Goal: Contribute content

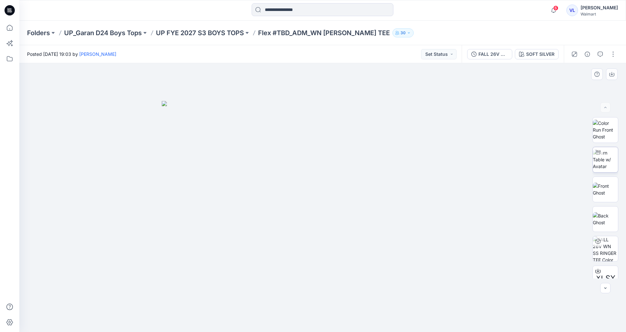
click at [616, 166] on img at bounding box center [605, 159] width 25 height 20
click at [614, 54] on button "button" at bounding box center [613, 54] width 10 height 10
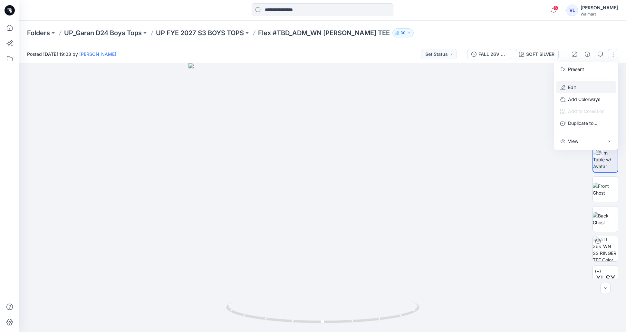
click at [586, 85] on button "Edit" at bounding box center [586, 87] width 59 height 12
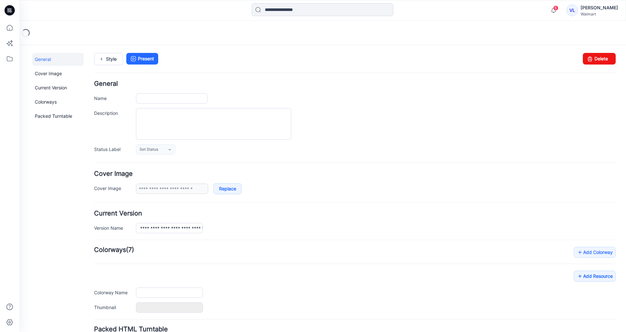
type input "**********"
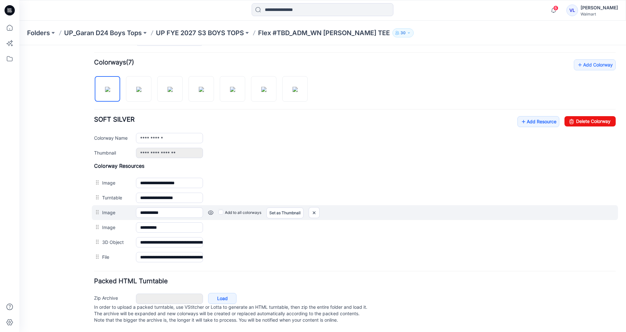
scroll to position [194, 0]
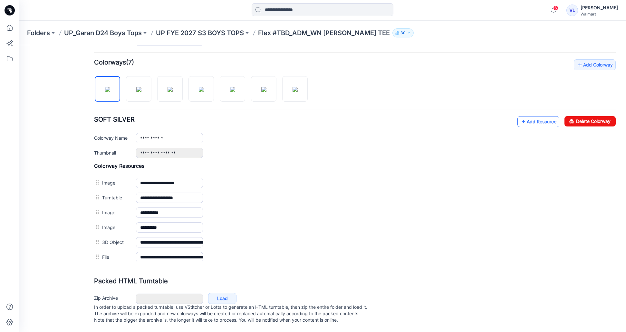
click at [525, 117] on link "Add Resource" at bounding box center [539, 121] width 42 height 11
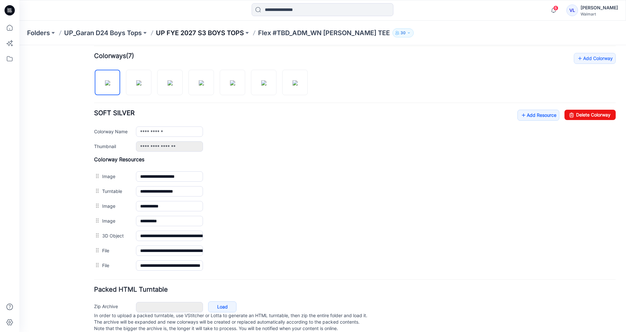
click at [223, 30] on p "UP FYE 2027 S3 BOYS TOPS" at bounding box center [200, 32] width 88 height 9
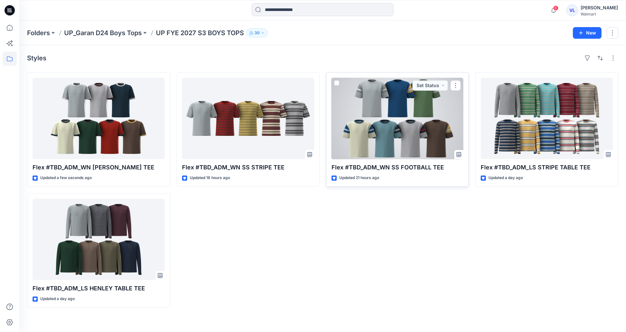
click at [420, 130] on div at bounding box center [398, 118] width 132 height 81
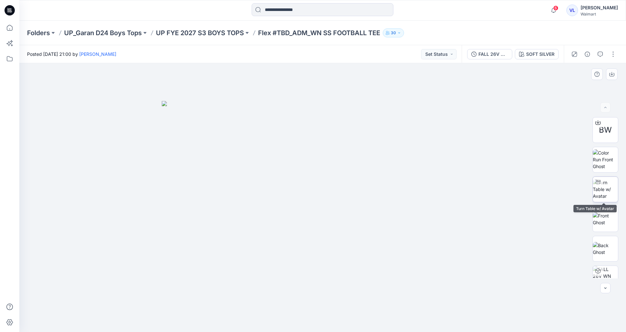
click at [598, 186] on div at bounding box center [598, 182] width 10 height 10
click at [599, 160] on img at bounding box center [605, 159] width 25 height 20
click at [600, 218] on img at bounding box center [605, 219] width 25 height 14
click at [607, 165] on img at bounding box center [605, 159] width 25 height 20
click at [603, 186] on img at bounding box center [605, 189] width 25 height 20
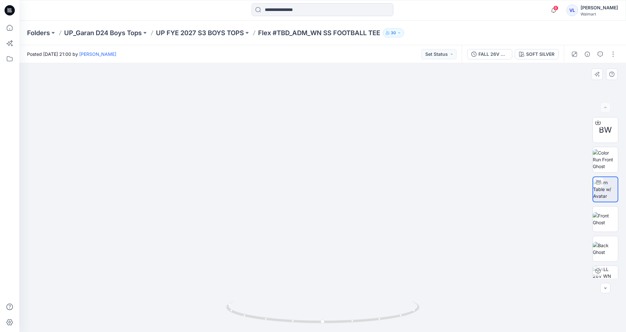
drag, startPoint x: 333, startPoint y: 149, endPoint x: 347, endPoint y: 259, distance: 110.4
click at [347, 259] on img at bounding box center [329, 104] width 784 height 454
click at [591, 55] on button "button" at bounding box center [588, 54] width 10 height 10
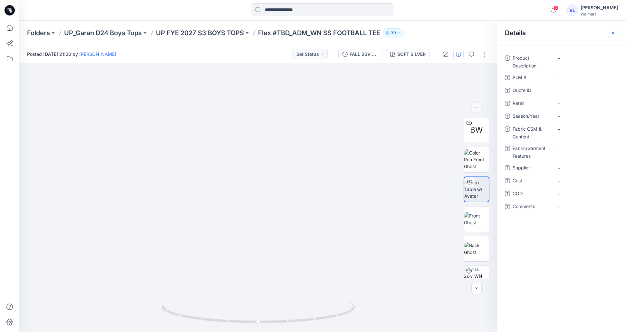
click at [614, 31] on icon "button" at bounding box center [613, 32] width 5 height 5
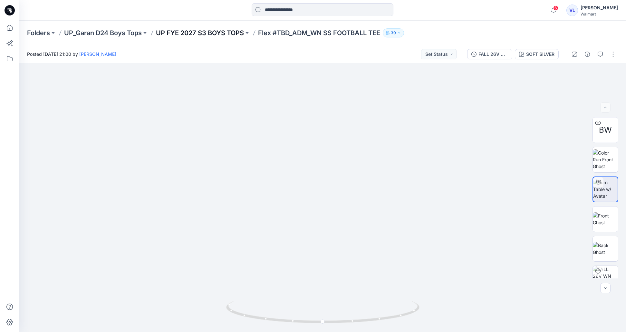
click at [218, 30] on p "UP FYE 2027 S3 BOYS TOPS" at bounding box center [200, 32] width 88 height 9
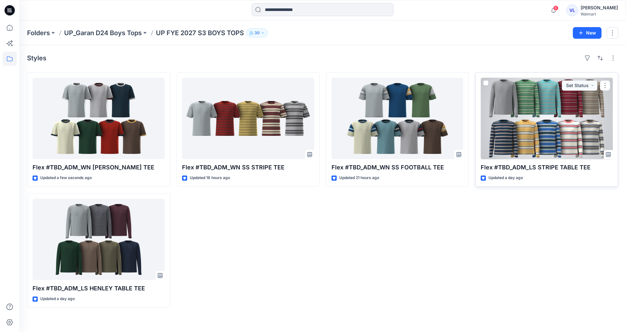
click at [531, 121] on div at bounding box center [547, 118] width 132 height 81
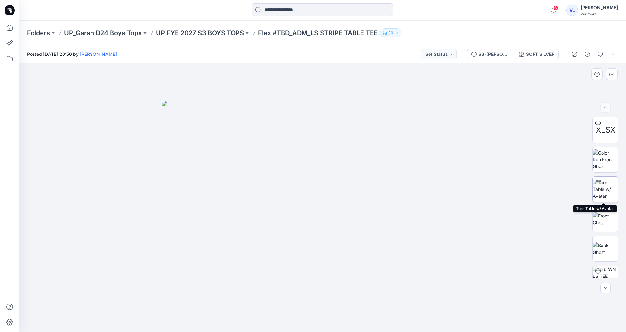
click at [614, 191] on img at bounding box center [605, 189] width 25 height 20
click at [607, 164] on img at bounding box center [605, 159] width 25 height 20
click at [599, 189] on img at bounding box center [605, 189] width 25 height 20
drag, startPoint x: 323, startPoint y: 121, endPoint x: 327, endPoint y: 187, distance: 65.9
click at [327, 187] on img at bounding box center [327, 77] width 870 height 509
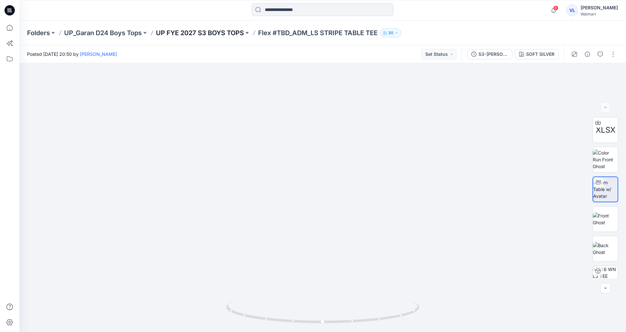
click at [225, 34] on p "UP FYE 2027 S3 BOYS TOPS" at bounding box center [200, 32] width 88 height 9
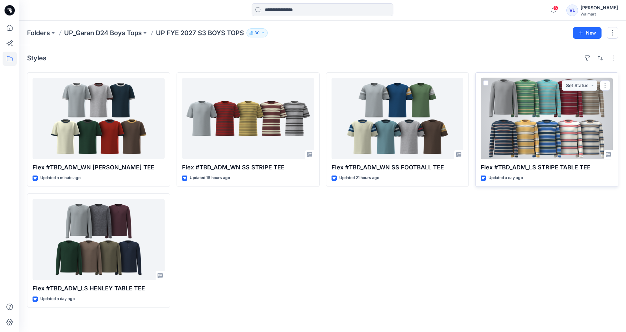
click at [535, 114] on div at bounding box center [547, 118] width 132 height 81
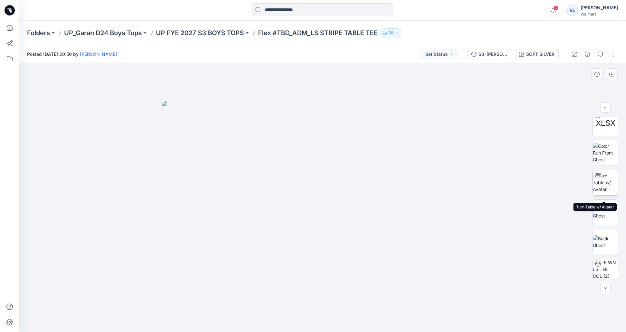
scroll to position [43, 0]
click at [231, 34] on p "UP FYE 2027 S3 BOYS TOPS" at bounding box center [200, 32] width 88 height 9
